Goal: Information Seeking & Learning: Learn about a topic

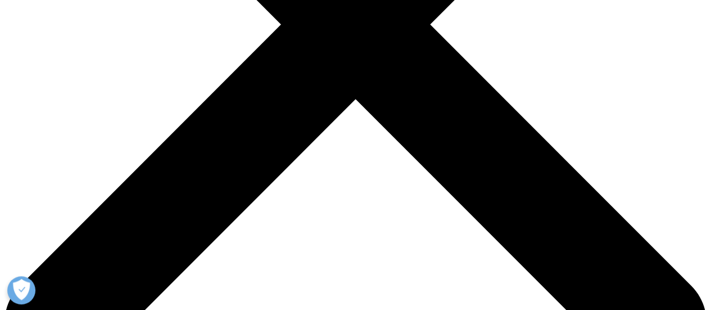
scroll to position [337, 0]
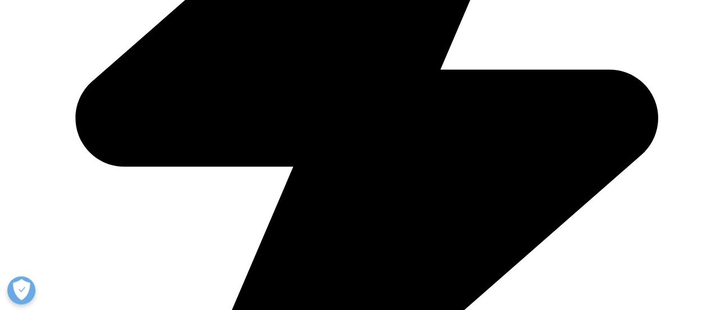
scroll to position [562, 0]
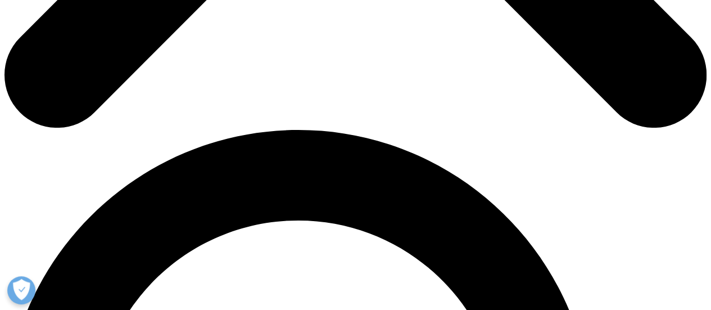
scroll to position [567, 0]
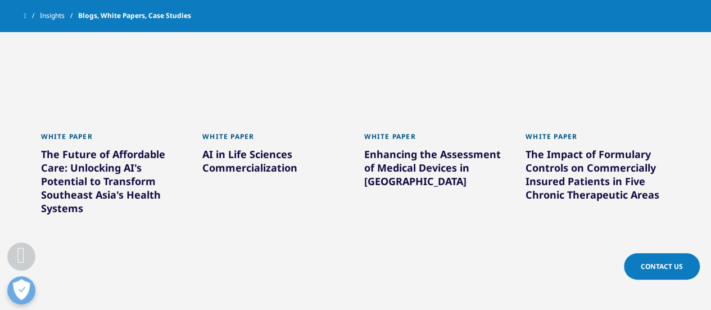
click at [427, 167] on div "Enhancing the Assessment of Medical Devices in [GEOGRAPHIC_DATA]" at bounding box center [436, 169] width 145 height 45
click at [422, 163] on div "Enhancing the Assessment of Medical Devices in Malaysia" at bounding box center [436, 169] width 145 height 45
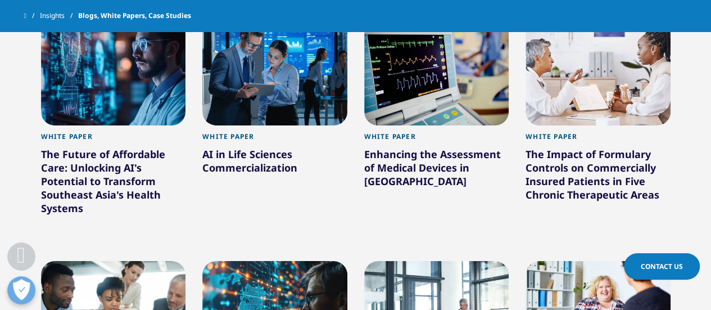
click at [373, 150] on div "Enhancing the Assessment of Medical Devices in [GEOGRAPHIC_DATA]" at bounding box center [436, 169] width 145 height 45
click at [390, 157] on div "Enhancing the Assessment of Medical Devices in [GEOGRAPHIC_DATA]" at bounding box center [436, 169] width 145 height 45
click at [394, 161] on div "Enhancing the Assessment of Medical Devices in [GEOGRAPHIC_DATA]" at bounding box center [436, 169] width 145 height 45
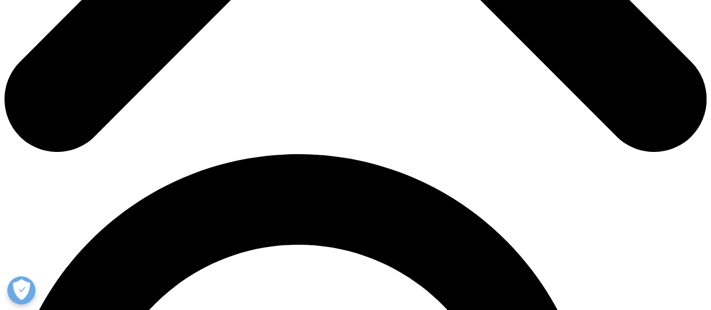
scroll to position [602, 0]
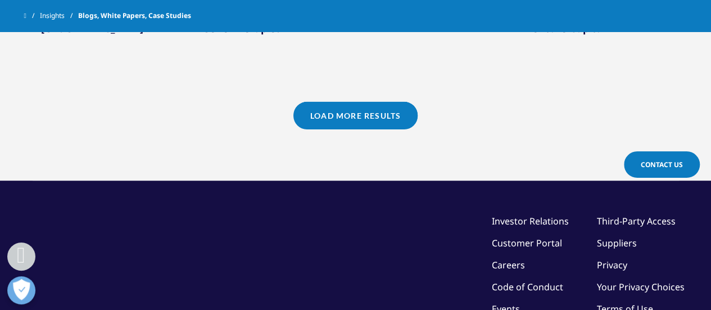
scroll to position [1220, 0]
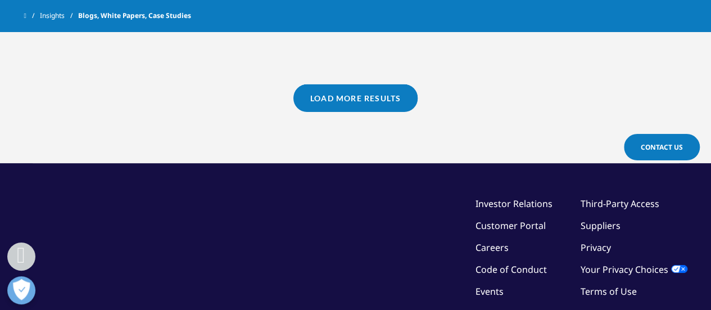
click at [390, 91] on link "Load More Results" at bounding box center [356, 98] width 124 height 28
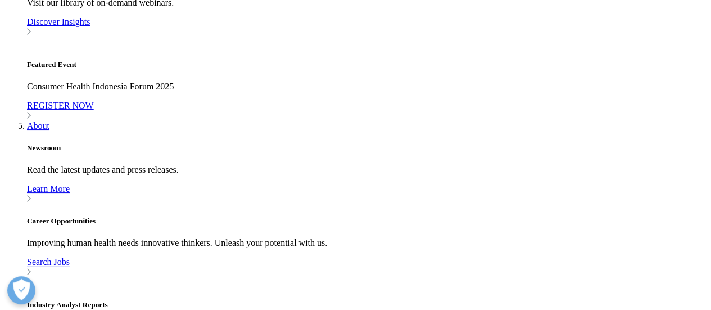
scroll to position [1069, 0]
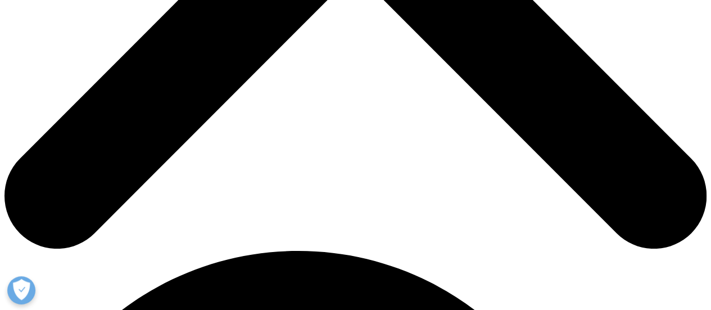
scroll to position [583, 0]
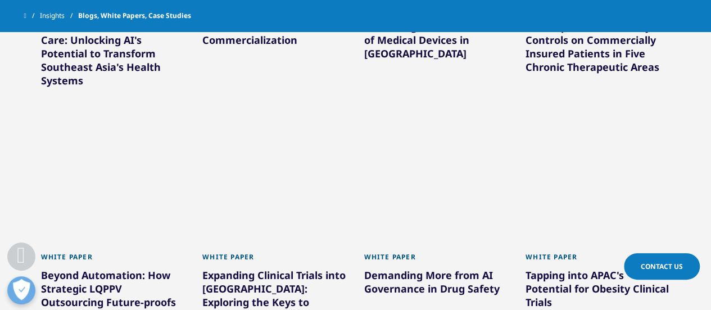
scroll to position [695, 0]
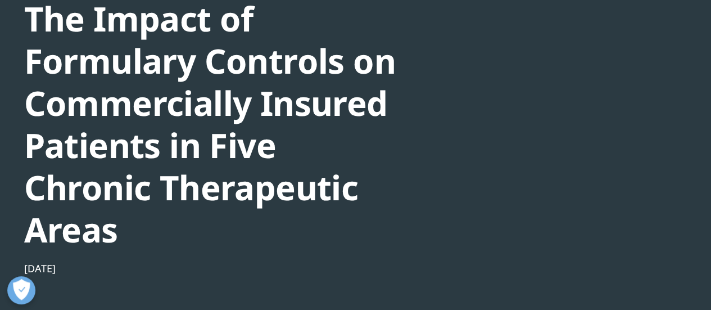
scroll to position [112, 0]
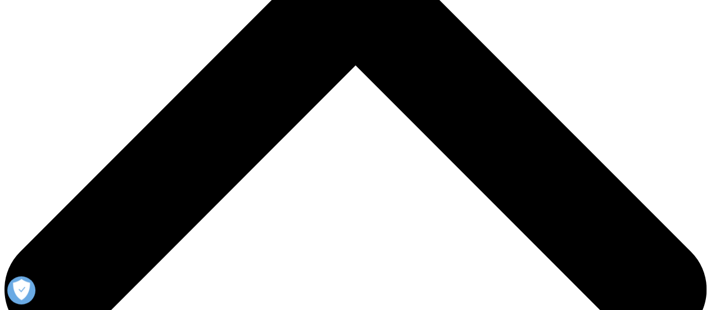
scroll to position [546, 0]
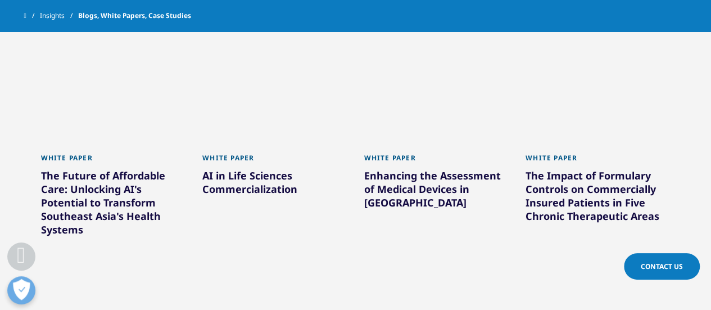
click at [82, 205] on div "The Future of Affordable Care: Unlocking AI's Potential to Transform Southeast …" at bounding box center [113, 205] width 145 height 72
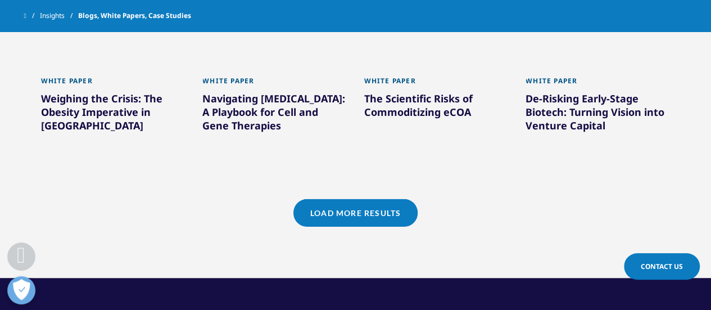
scroll to position [1108, 0]
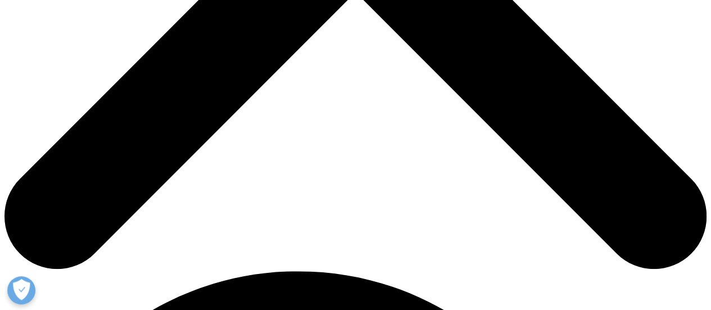
scroll to position [450, 0]
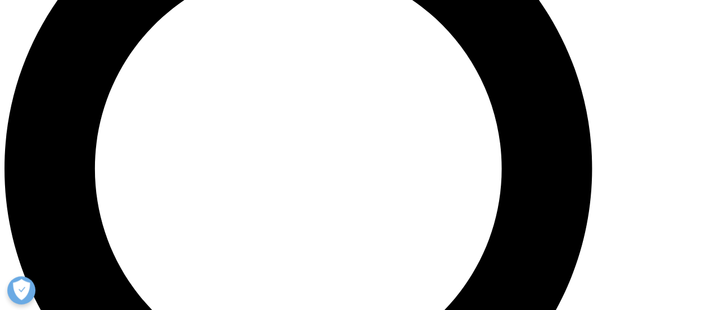
scroll to position [844, 0]
